Goal: Task Accomplishment & Management: Manage account settings

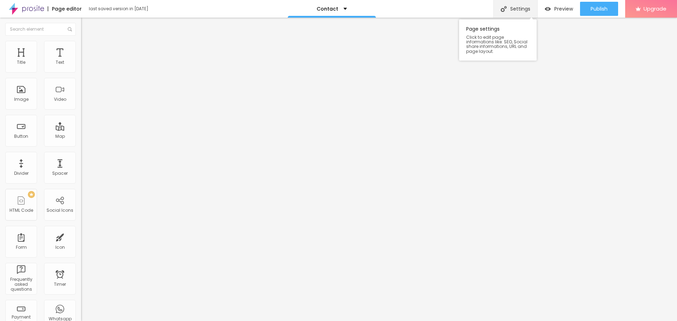
click at [510, 7] on div "Settings" at bounding box center [515, 9] width 44 height 18
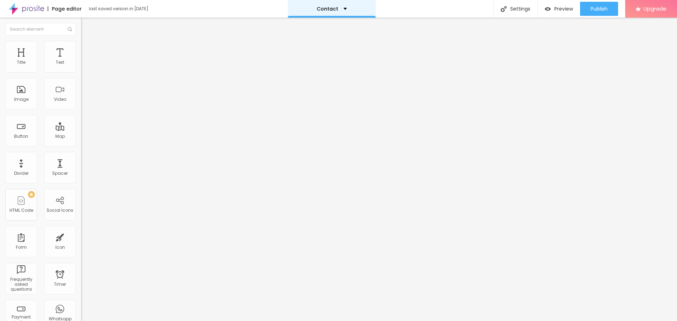
click at [345, 10] on div "Contact" at bounding box center [332, 8] width 30 height 5
click at [26, 95] on div "Image" at bounding box center [21, 94] width 32 height 32
click at [21, 89] on div "Image" at bounding box center [21, 94] width 32 height 32
click at [22, 102] on div "Image" at bounding box center [21, 99] width 14 height 5
click at [22, 101] on div "Image" at bounding box center [21, 99] width 14 height 5
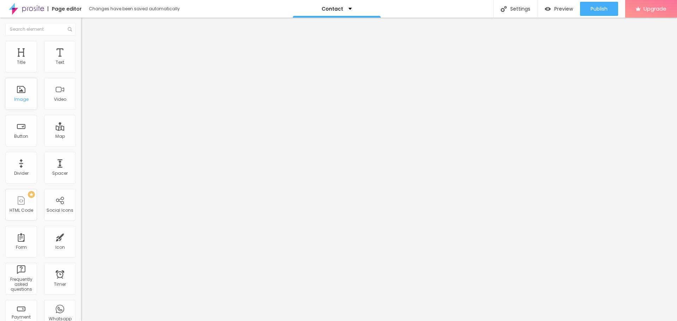
click at [22, 101] on div "Image" at bounding box center [21, 99] width 14 height 5
click at [49, 63] on div "Text" at bounding box center [60, 57] width 32 height 32
click at [25, 99] on div "Image" at bounding box center [21, 99] width 14 height 5
click at [503, 12] on img at bounding box center [504, 9] width 6 height 6
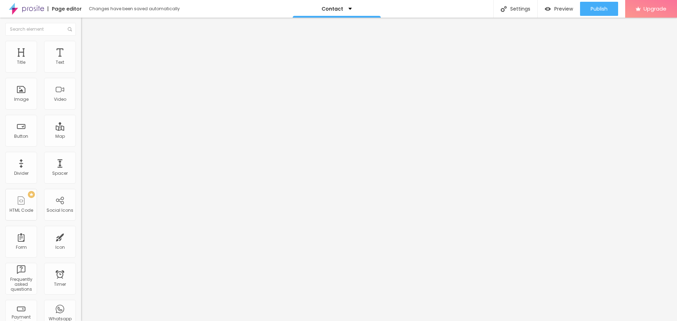
click at [554, 8] on span "Preview" at bounding box center [563, 9] width 19 height 6
click at [53, 26] on input "text" at bounding box center [40, 29] width 71 height 13
